Goal: Communication & Community: Answer question/provide support

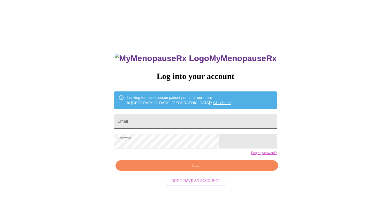
click at [172, 120] on input "Email" at bounding box center [195, 121] width 162 height 14
type input "[EMAIL_ADDRESS][DOMAIN_NAME]"
click at [182, 169] on span "Login" at bounding box center [196, 165] width 150 height 6
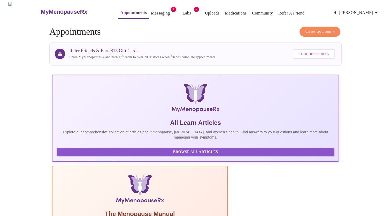
click at [151, 11] on link "Messaging" at bounding box center [160, 13] width 19 height 7
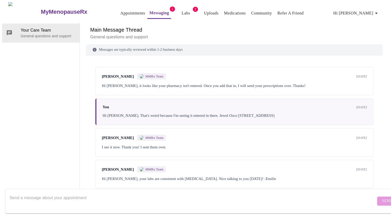
scroll to position [117, 0]
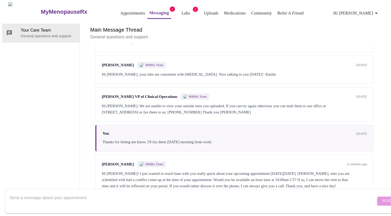
click at [338, 170] on div "[PERSON_NAME] MMRx Team 12 minutes ago Hi [PERSON_NAME]! I just wanted to touch…" at bounding box center [234, 174] width 278 height 41
click at [99, 192] on textarea "Send a message about your appointment" at bounding box center [193, 200] width 366 height 17
type textarea "Hi [PERSON_NAME], Yes, 10am works for me. Thank you!"
click at [382, 197] on span "Send" at bounding box center [387, 200] width 10 height 6
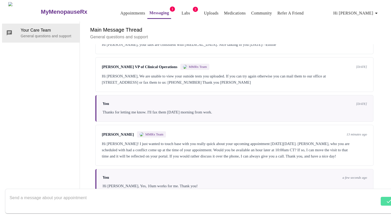
scroll to position [149, 0]
